Goal: Browse casually: Explore the website without a specific task or goal

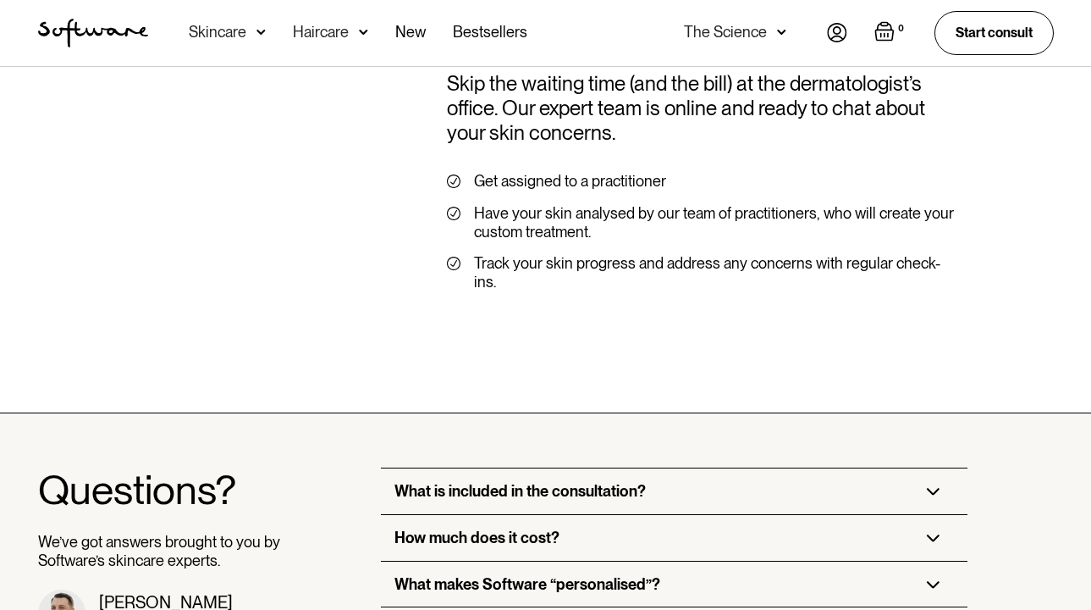
scroll to position [3949, 0]
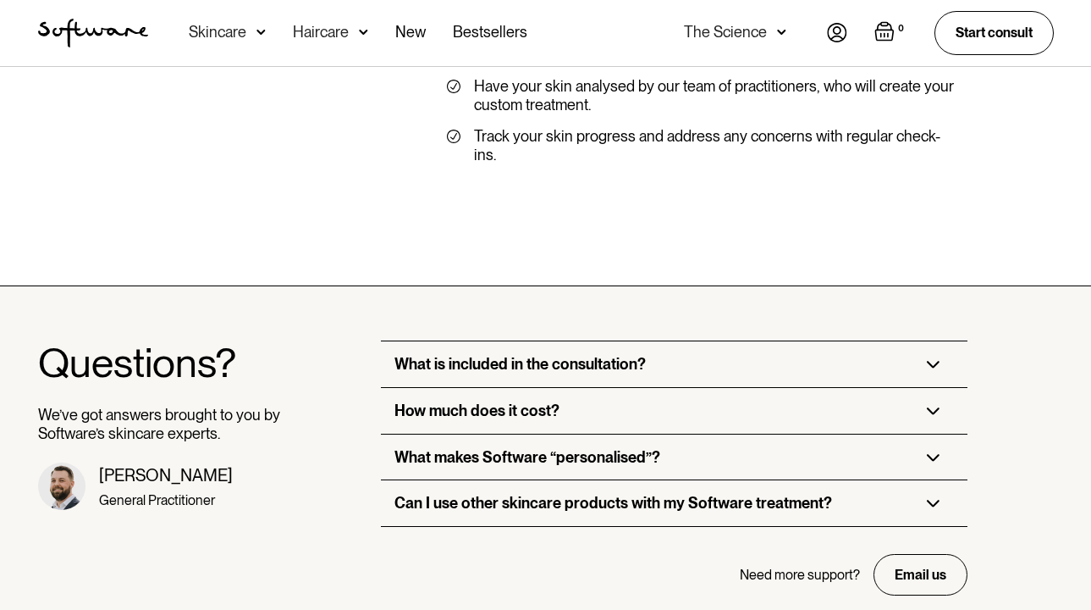
click at [582, 355] on div "What is included in the consultation?" at bounding box center [520, 364] width 251 height 19
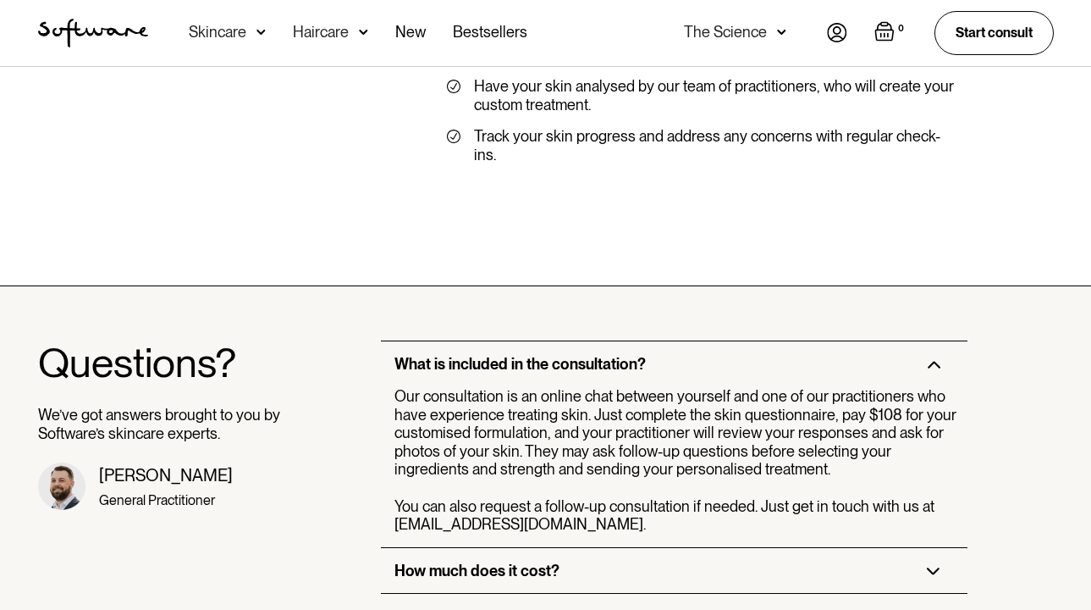
scroll to position [4047, 0]
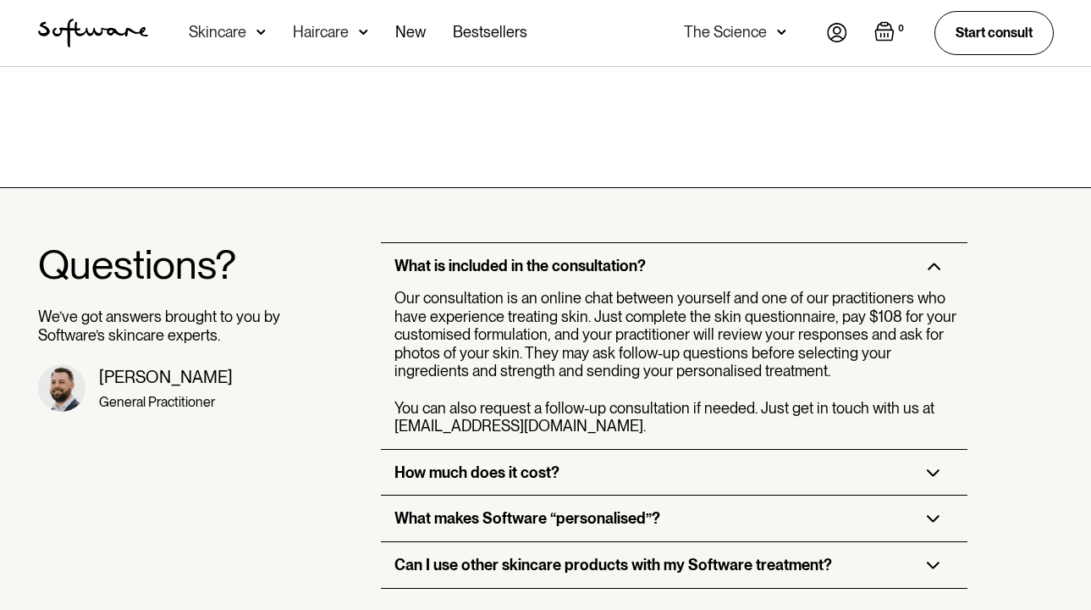
click at [618, 450] on div "How much does it cost?" at bounding box center [674, 473] width 587 height 46
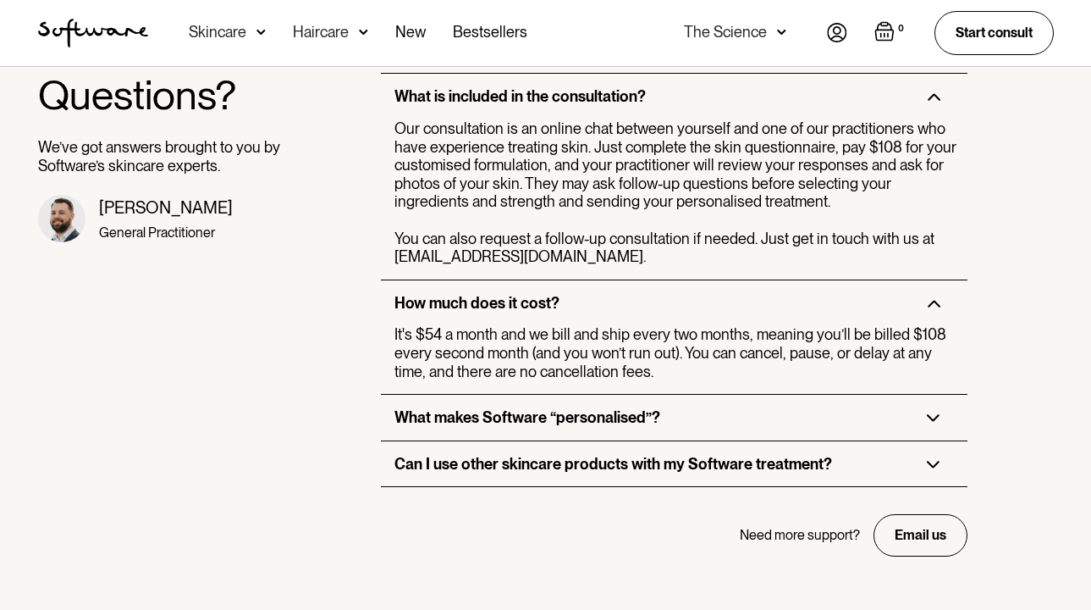
scroll to position [4330, 0]
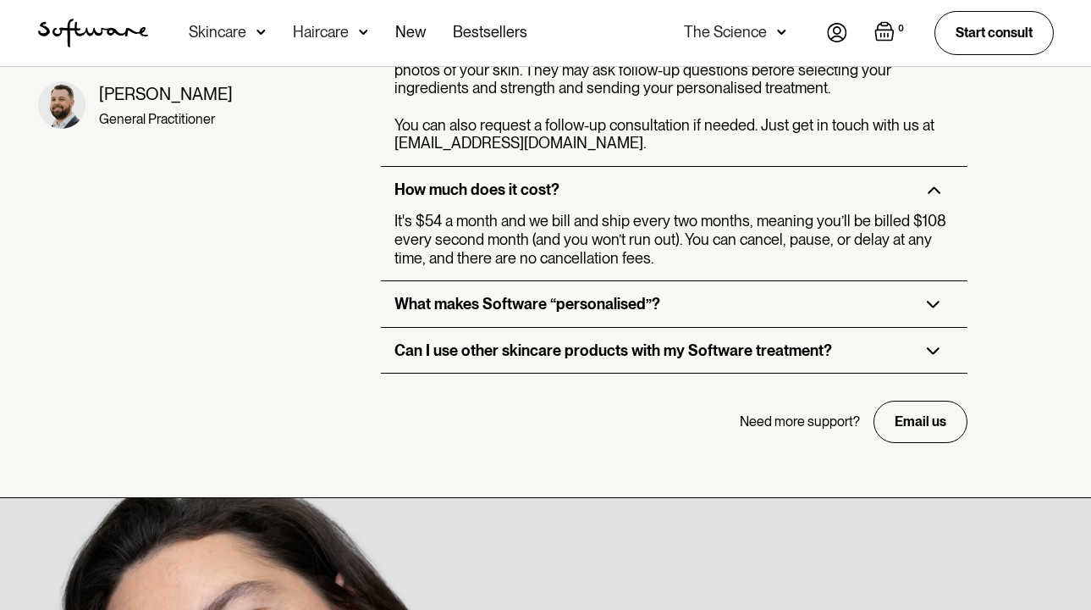
click at [578, 295] on div "What makes Software “personalised”?" at bounding box center [528, 304] width 266 height 19
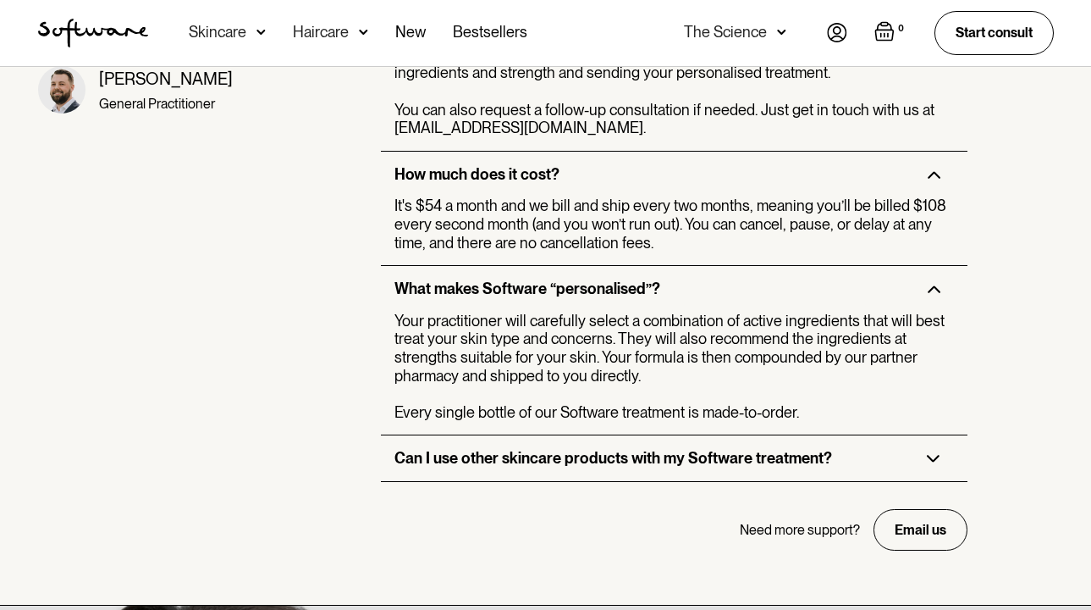
scroll to position [4386, 0]
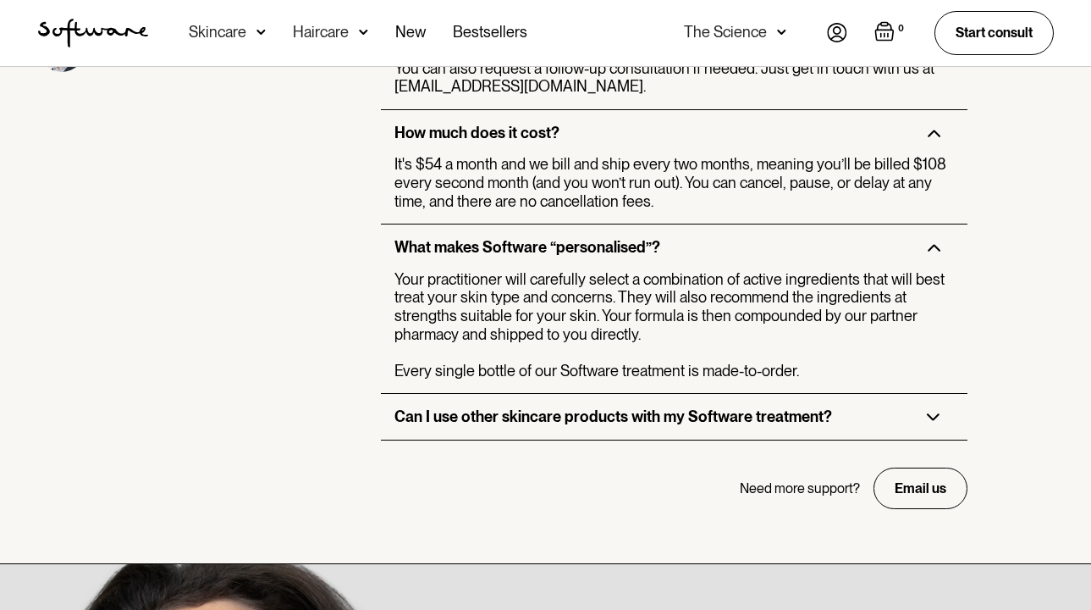
click at [593, 407] on div "Can I use other skincare products with my Software treatment?" at bounding box center [614, 416] width 438 height 19
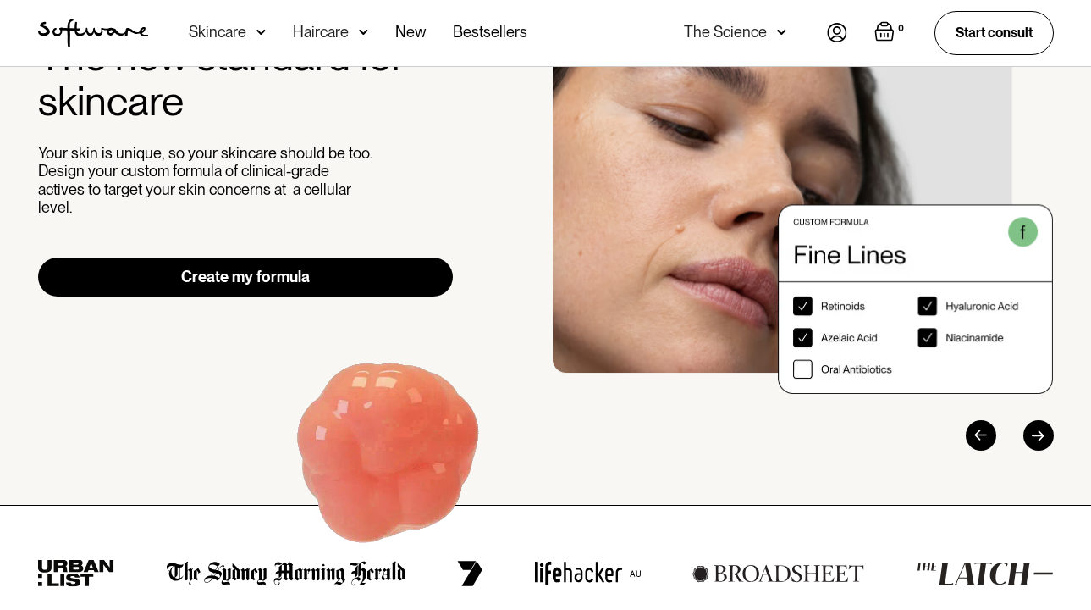
scroll to position [0, 0]
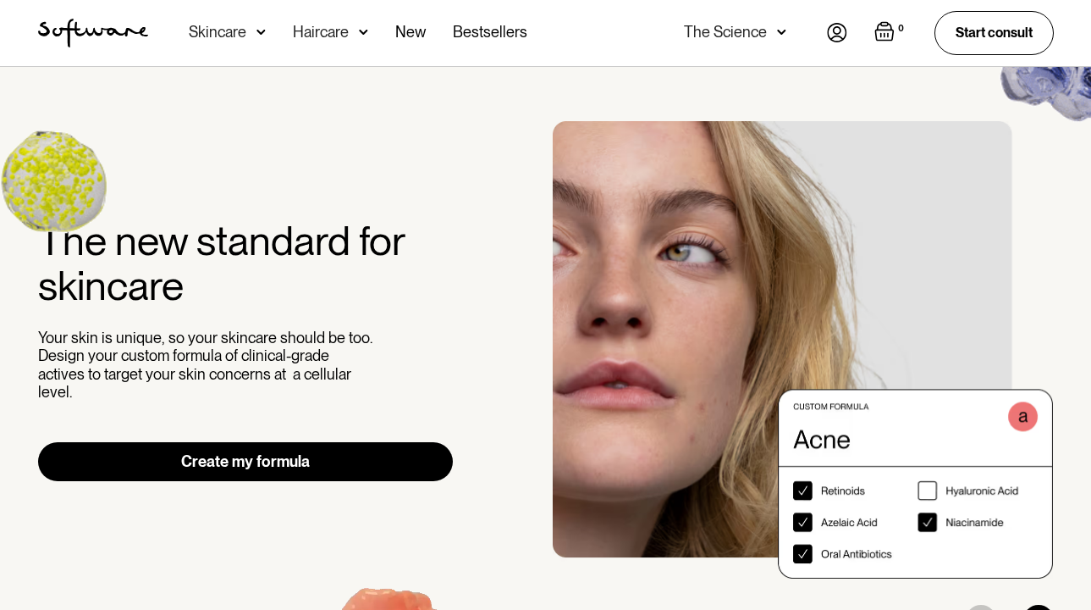
click at [101, 30] on img "home" at bounding box center [93, 33] width 110 height 29
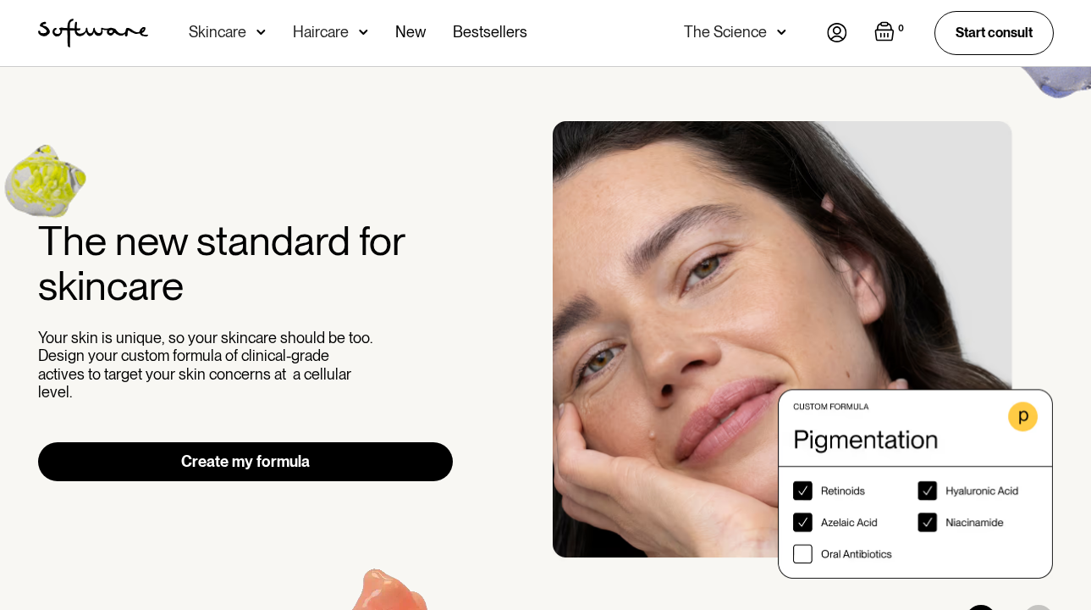
click at [777, 30] on img at bounding box center [781, 32] width 9 height 17
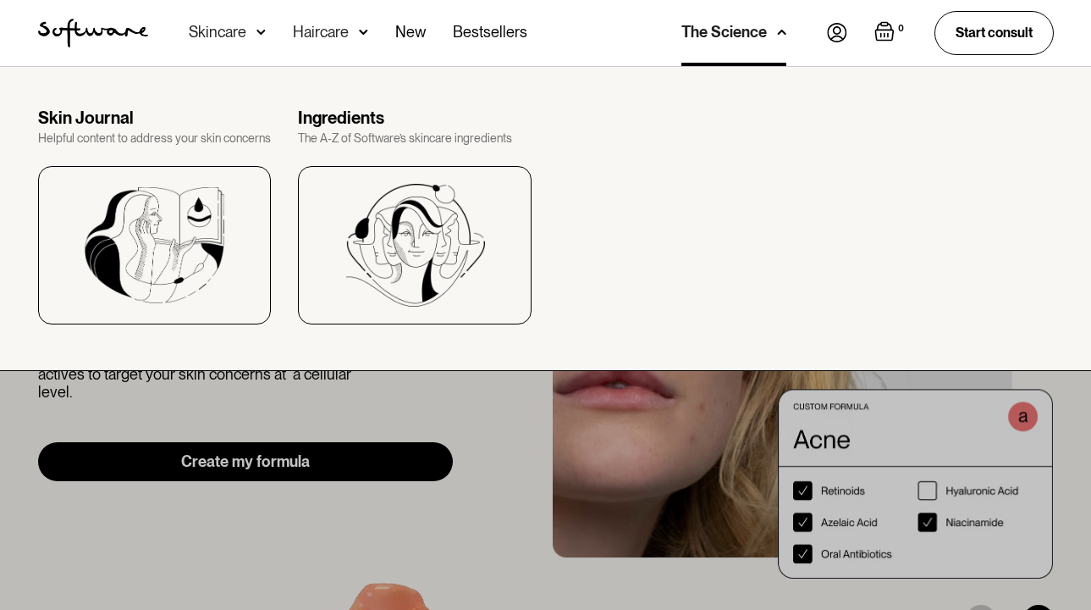
click at [827, 178] on div "Skin Journal Helpful content to address your skin concerns Ingredients The A-Z …" at bounding box center [546, 216] width 1057 height 217
click at [415, 27] on link "New" at bounding box center [410, 33] width 30 height 66
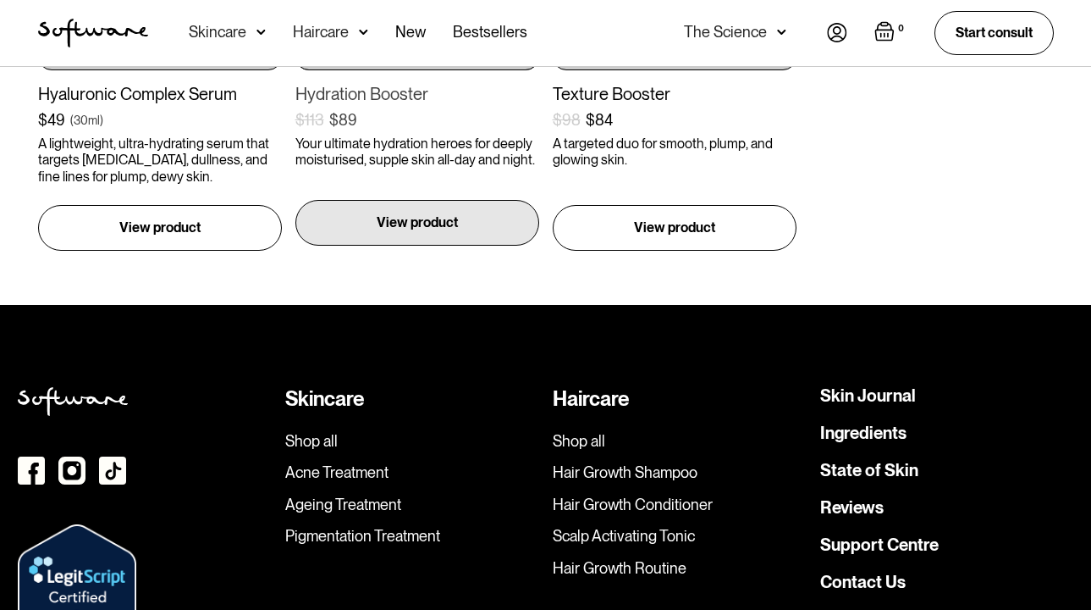
scroll to position [1863, 0]
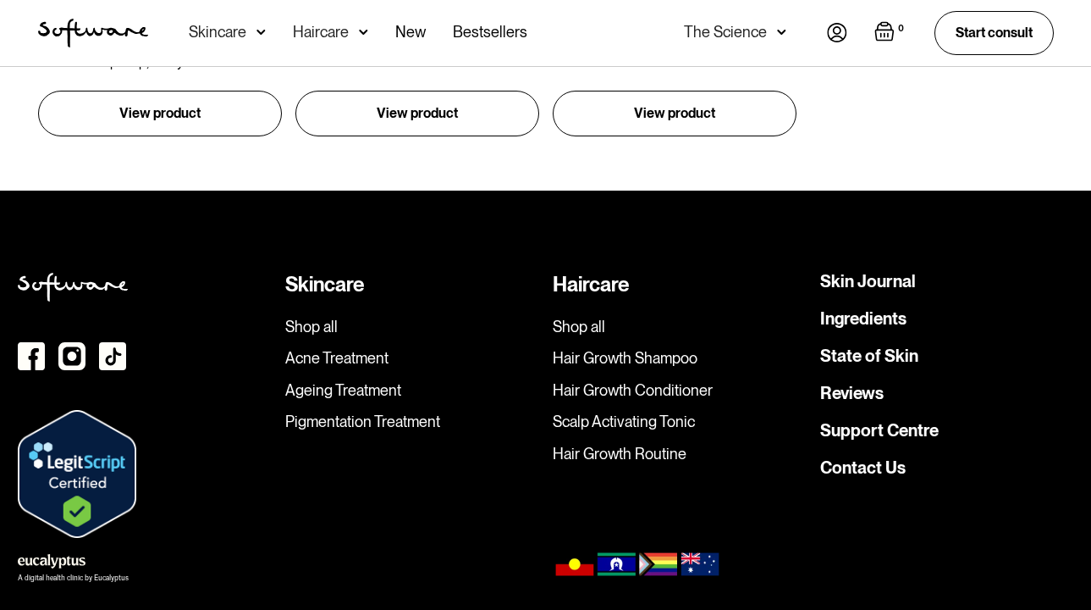
click at [865, 459] on link "Contact Us" at bounding box center [863, 467] width 86 height 17
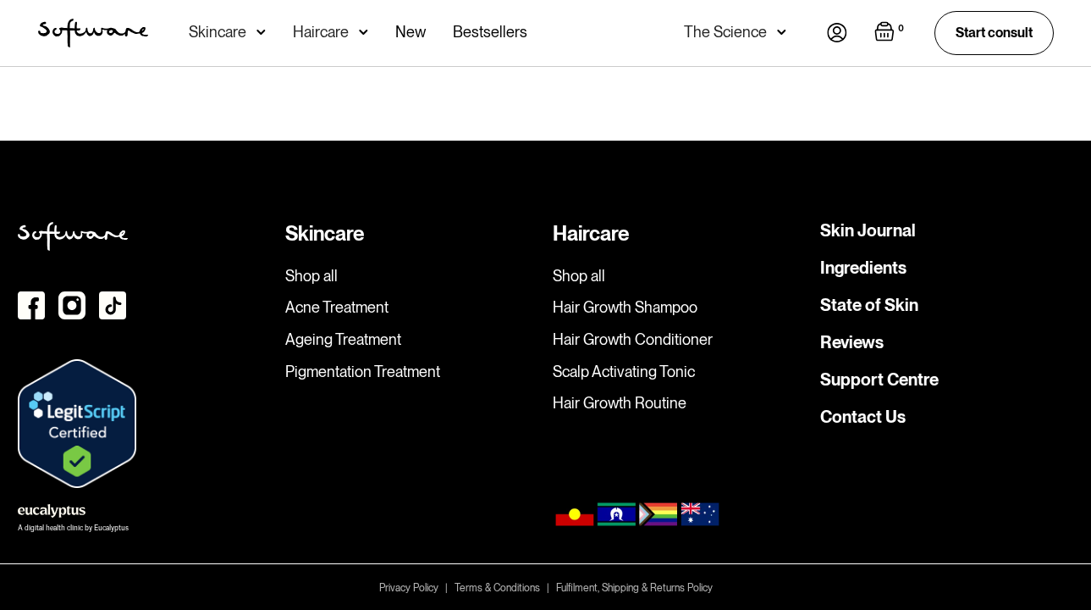
scroll to position [386, 0]
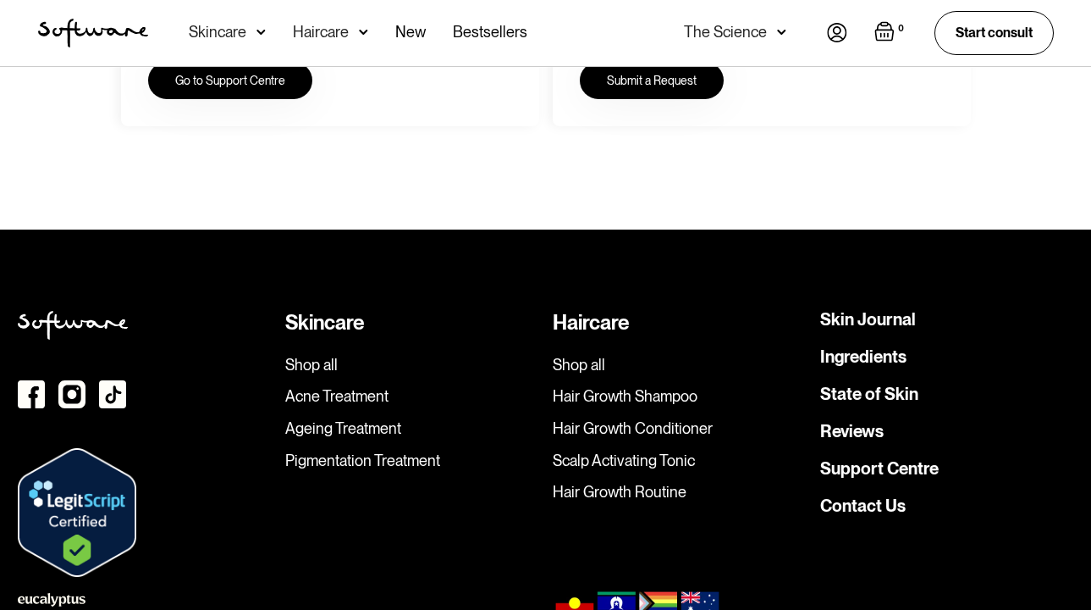
click at [872, 356] on link "Ingredients" at bounding box center [863, 356] width 86 height 17
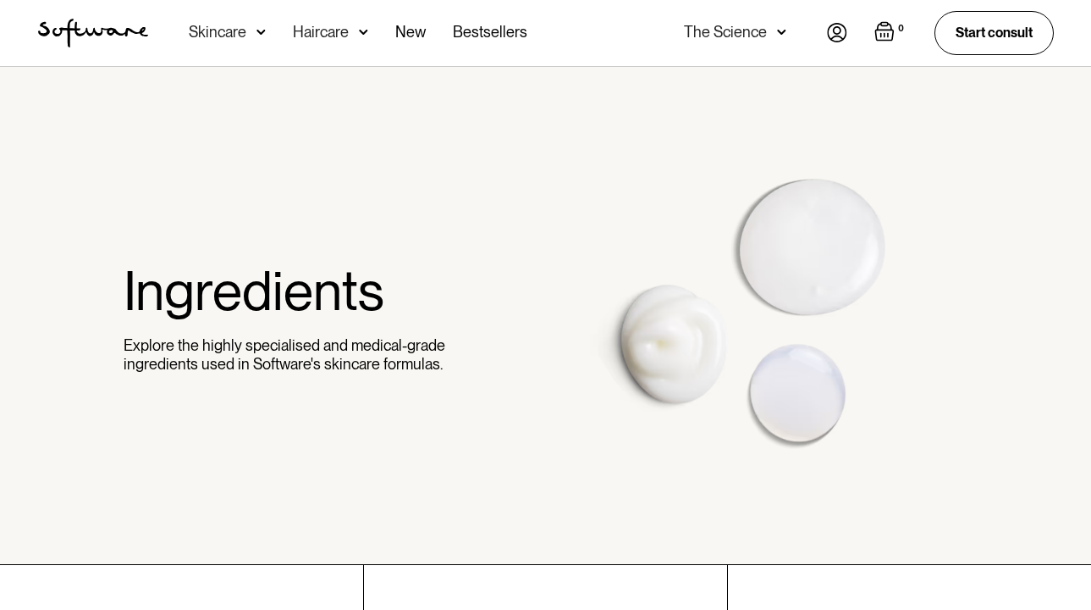
click at [266, 27] on img at bounding box center [261, 32] width 9 height 17
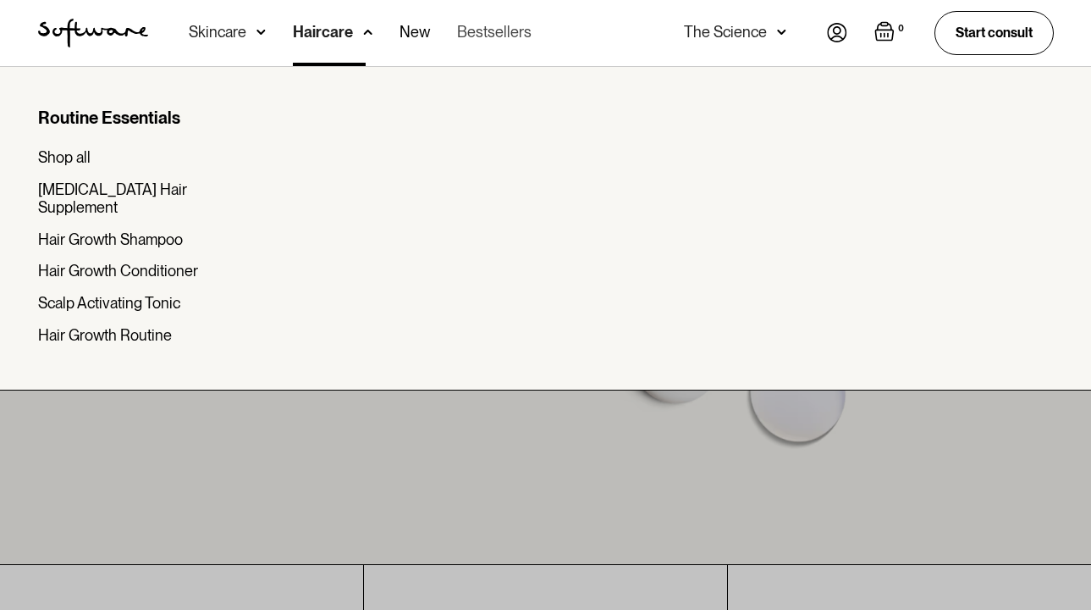
click at [510, 34] on link "Bestsellers" at bounding box center [494, 33] width 75 height 66
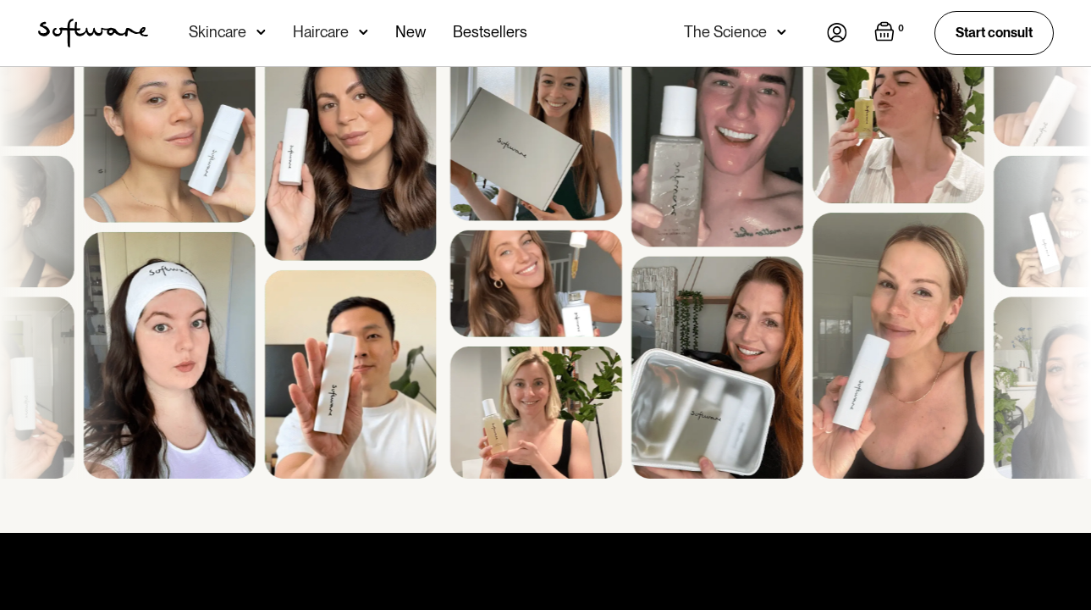
scroll to position [1394, 0]
